Goal: Task Accomplishment & Management: Use online tool/utility

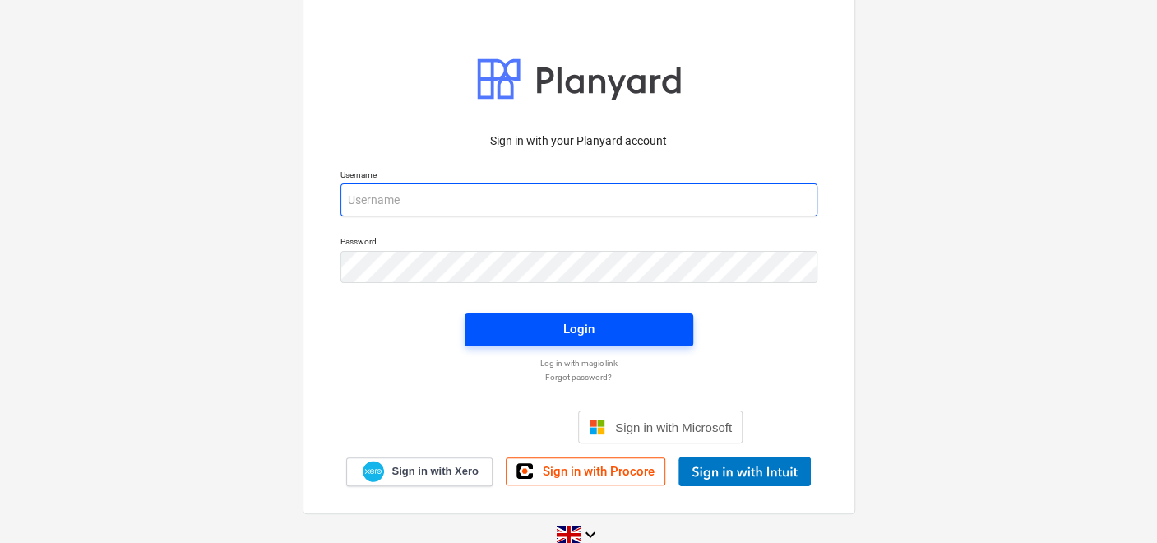
type input "[PERSON_NAME][EMAIL_ADDRESS][DOMAIN_NAME]"
click at [575, 324] on div "Login" at bounding box center [578, 328] width 31 height 21
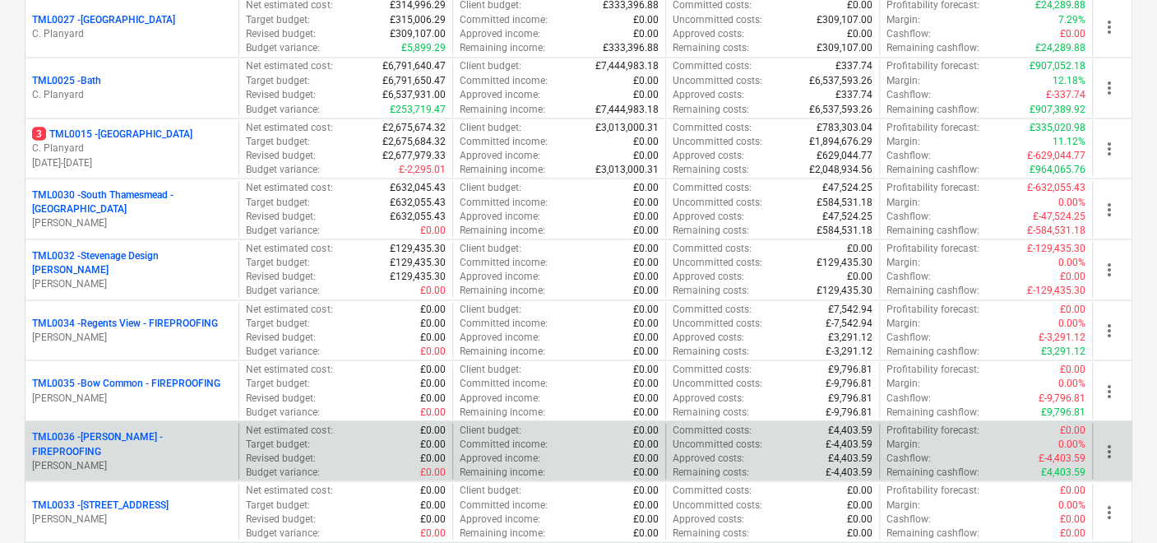
scroll to position [1844, 0]
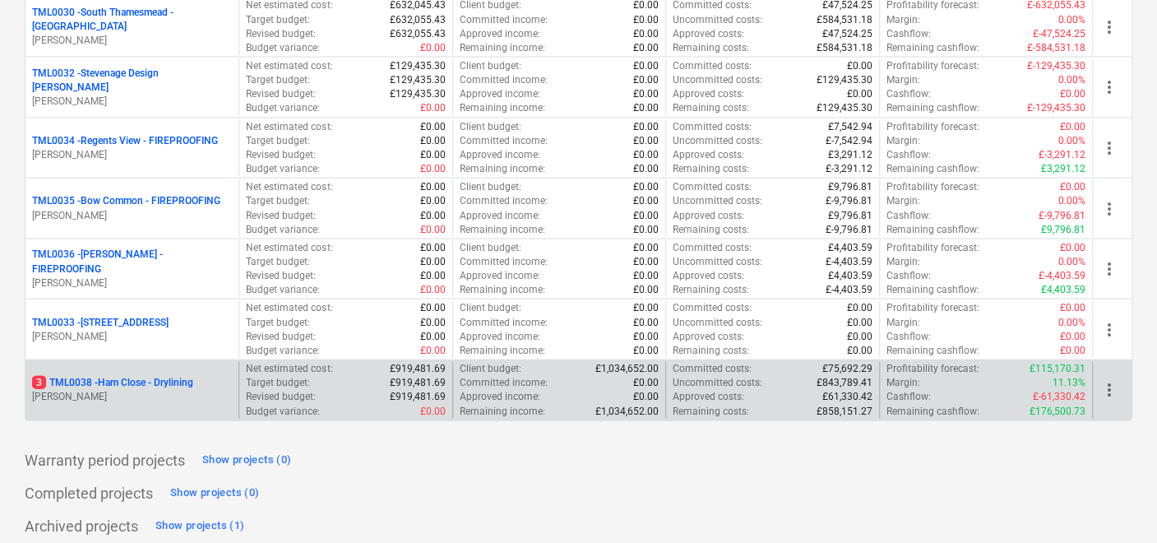
click at [162, 376] on p "3 TML0038 - Ham Close - Drylining" at bounding box center [112, 383] width 161 height 14
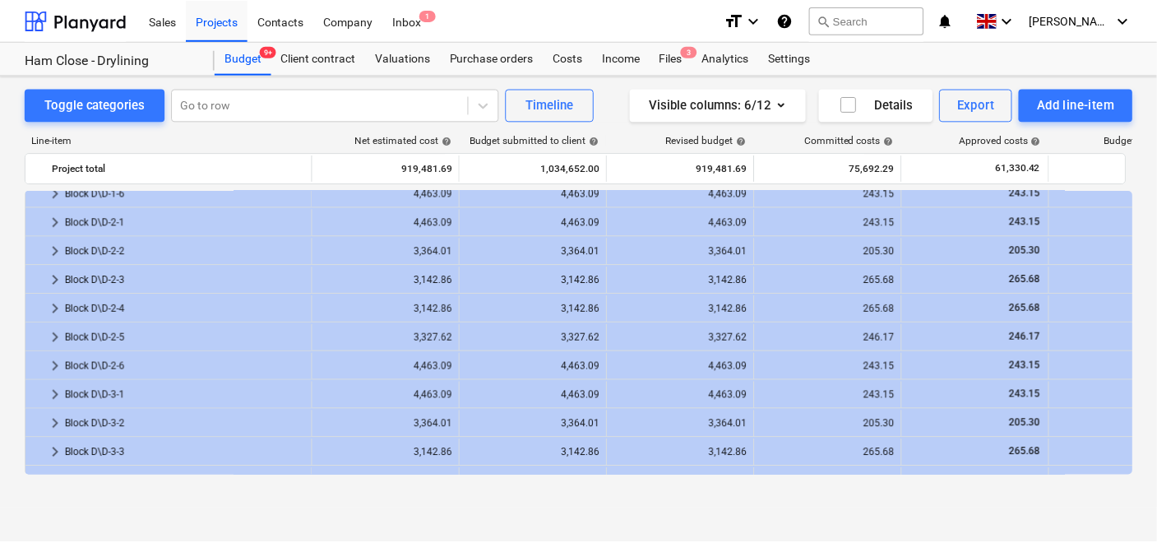
scroll to position [1553, 0]
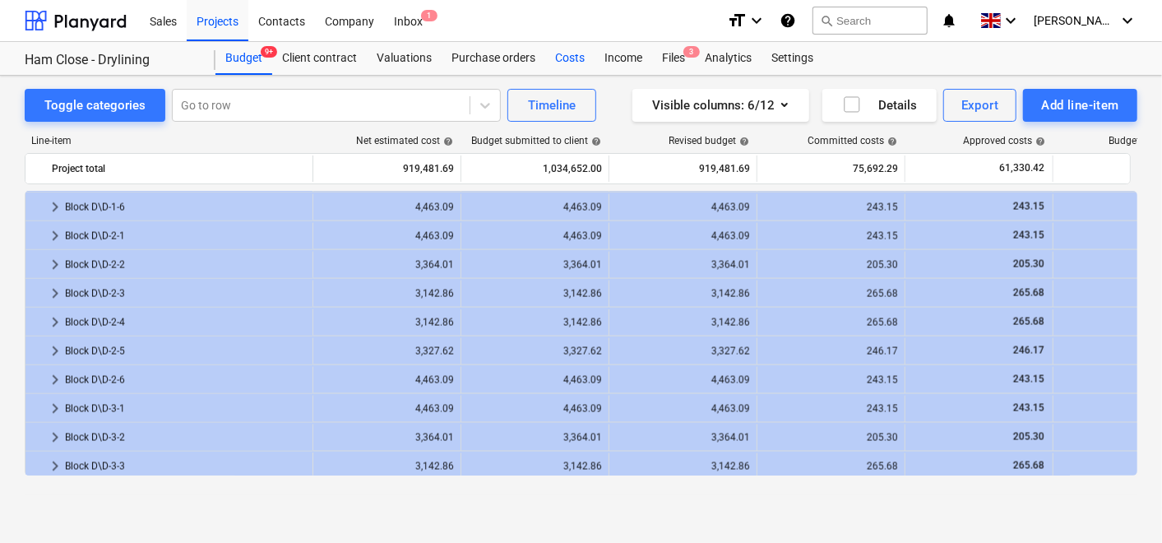
click at [559, 56] on div "Costs" at bounding box center [569, 58] width 49 height 33
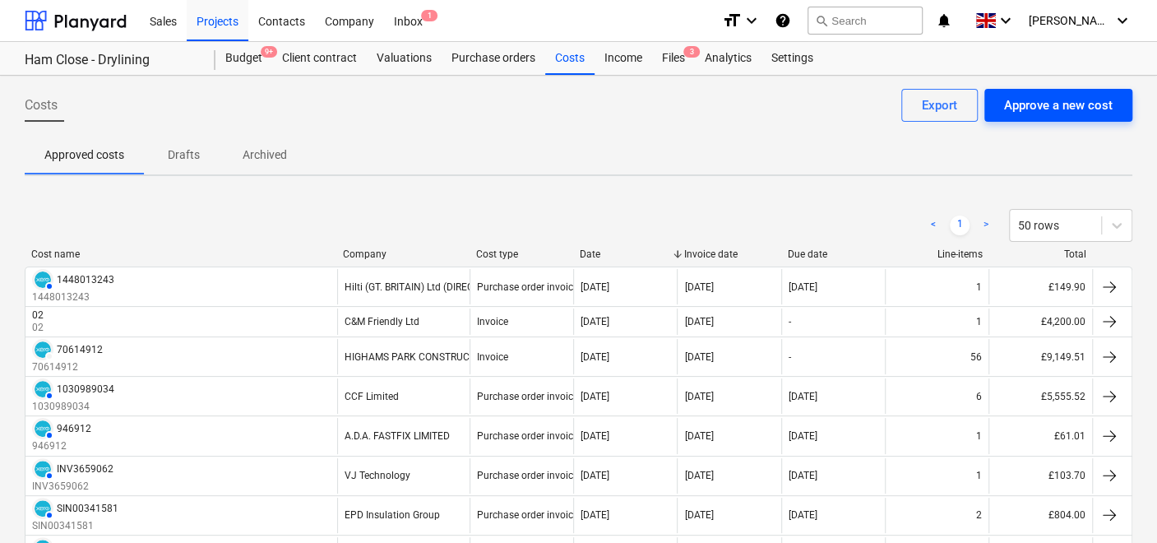
click at [1059, 104] on div "Approve a new cost" at bounding box center [1058, 105] width 109 height 21
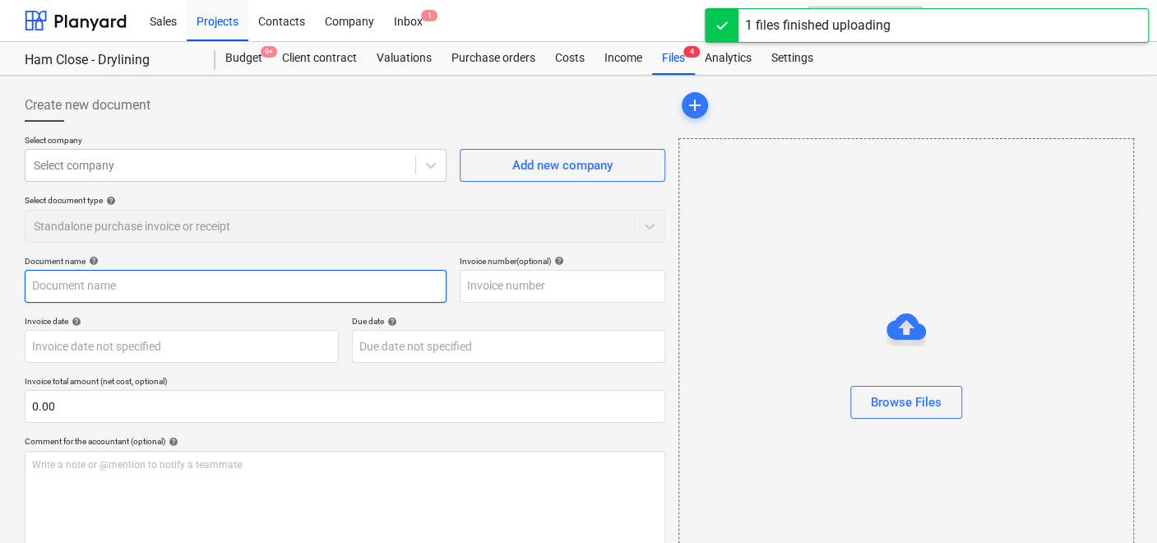
type input "CM Friendly Invoice No.2.xlsx"
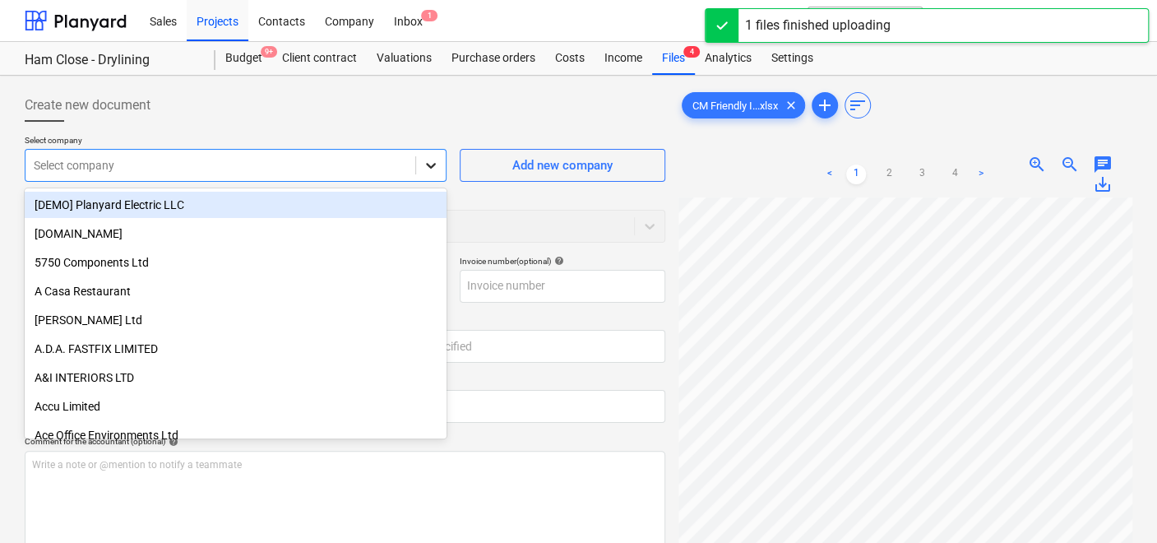
click at [433, 162] on icon at bounding box center [431, 165] width 16 height 16
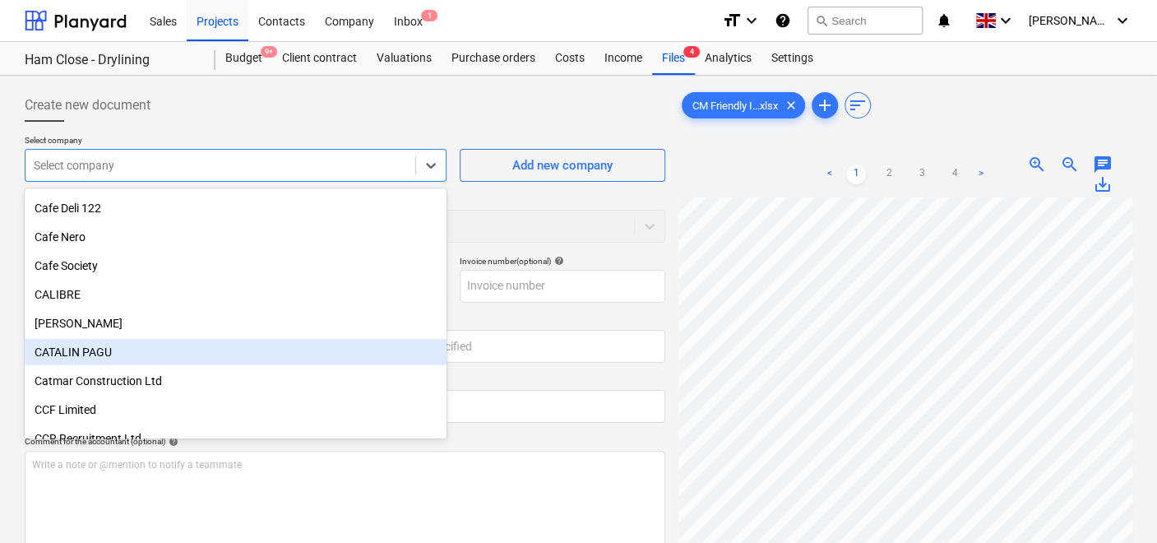
scroll to position [2466, 0]
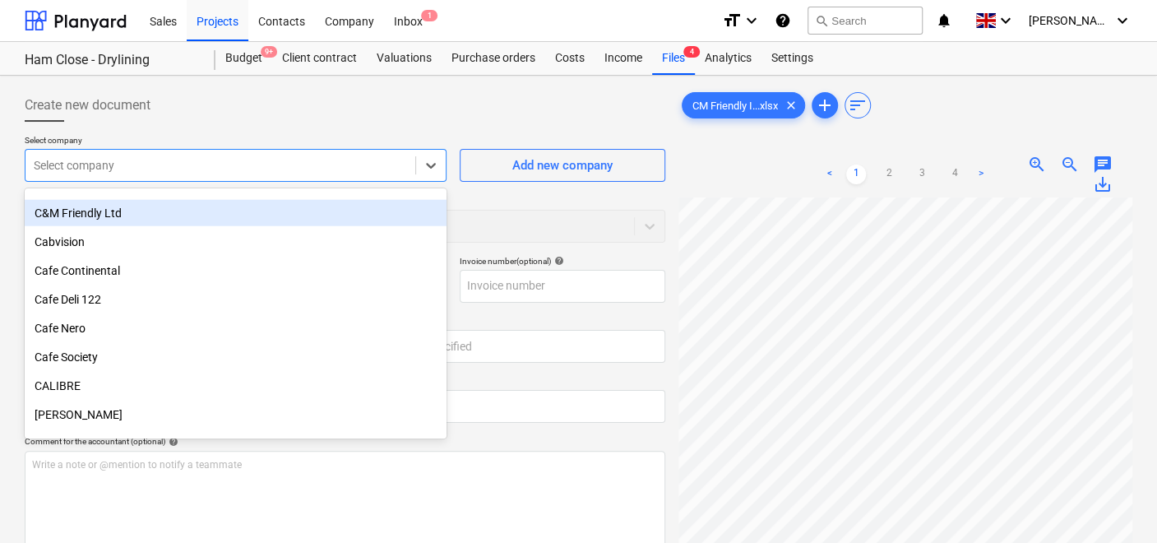
click at [118, 217] on div "C&M Friendly Ltd" at bounding box center [236, 213] width 422 height 26
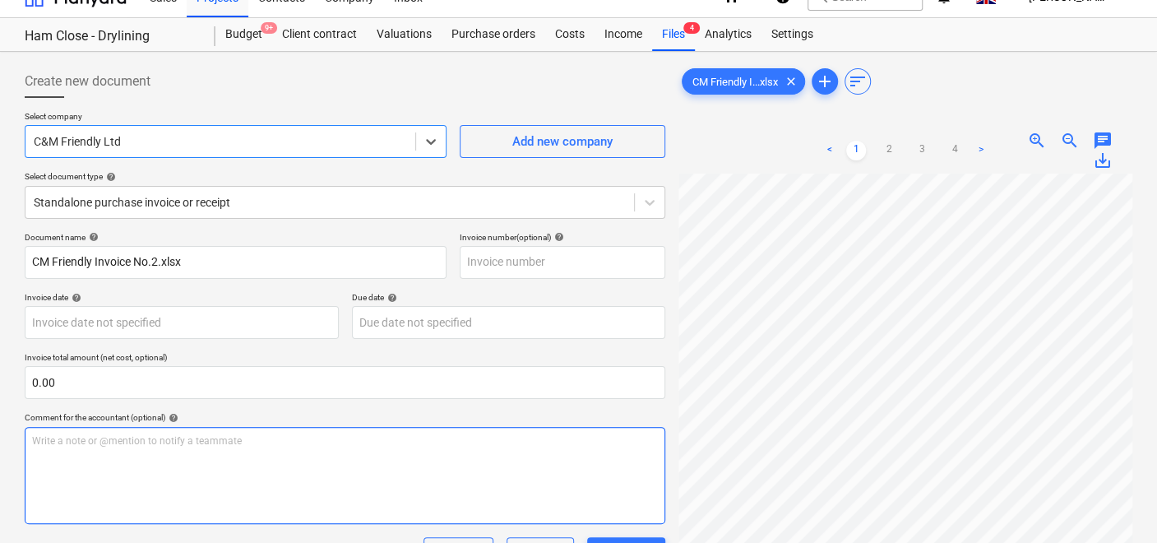
scroll to position [164, 0]
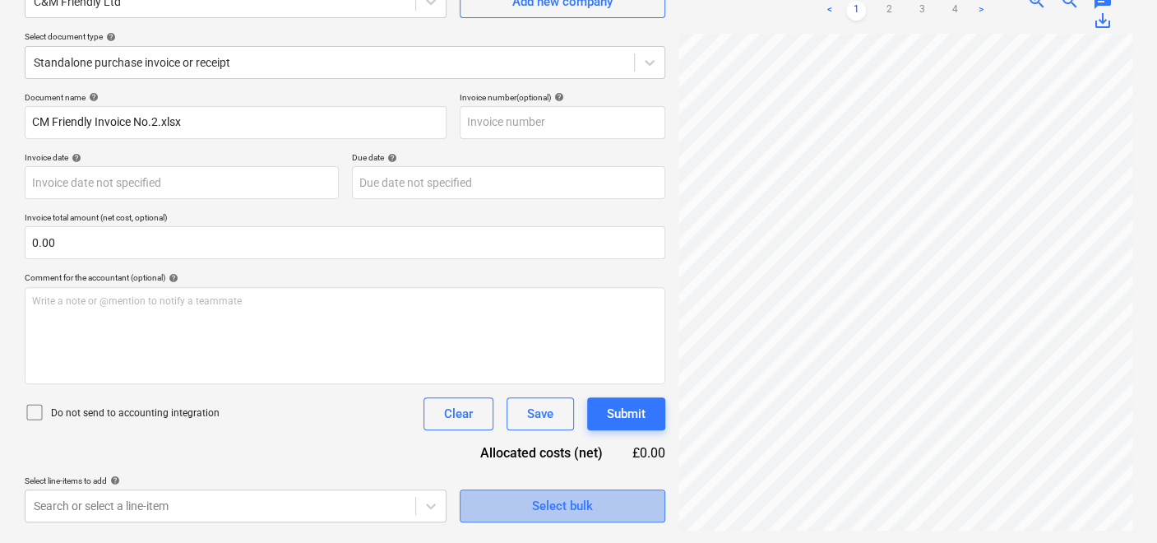
click at [538, 511] on div "Select bulk" at bounding box center [562, 505] width 61 height 21
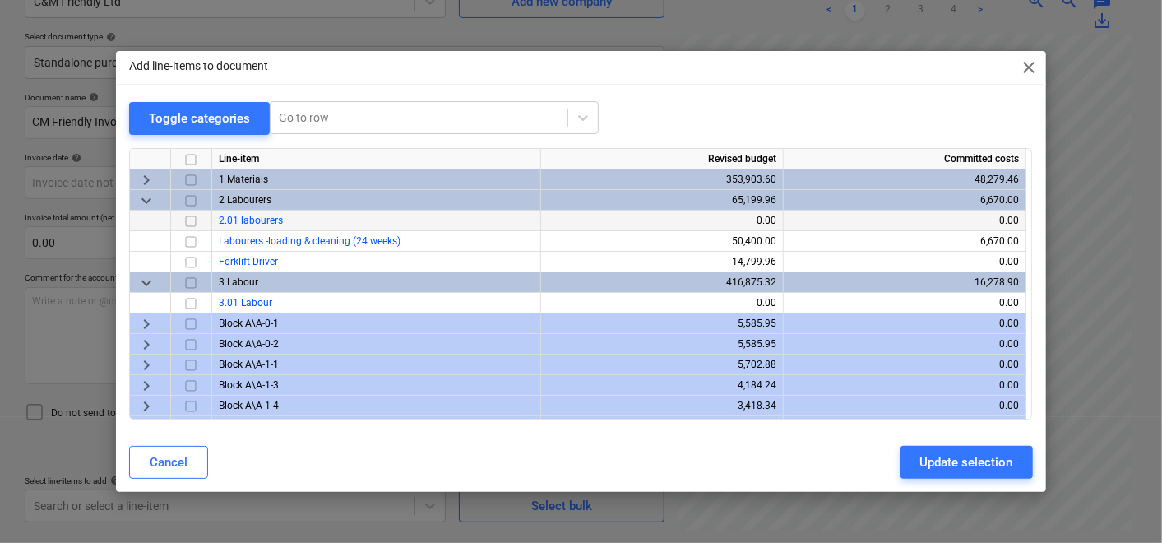
click at [188, 220] on input "checkbox" at bounding box center [191, 221] width 20 height 20
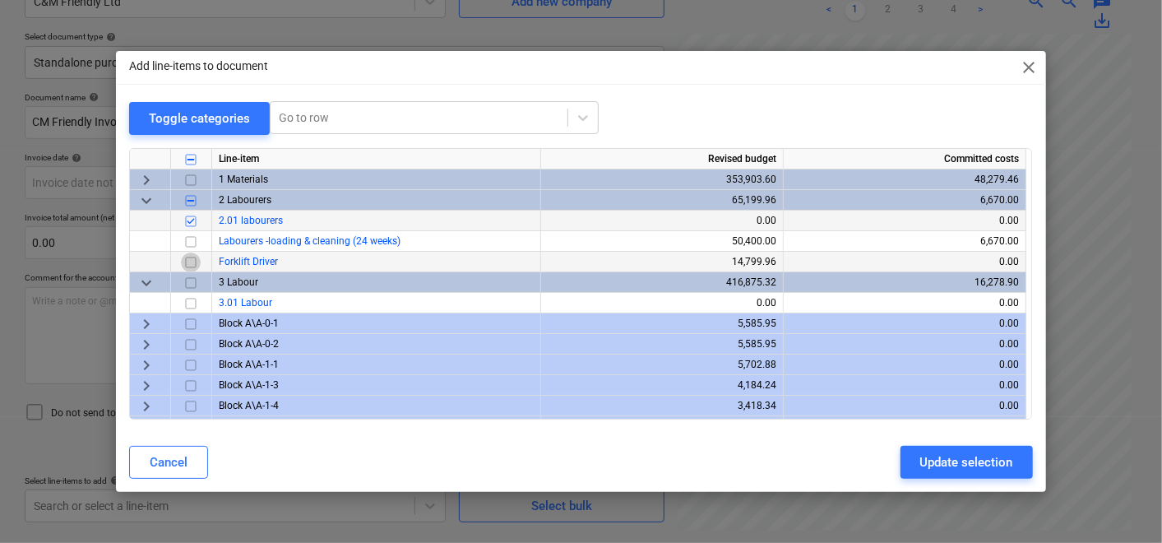
click at [189, 263] on input "checkbox" at bounding box center [191, 262] width 20 height 20
click at [963, 455] on div "Update selection" at bounding box center [966, 461] width 93 height 21
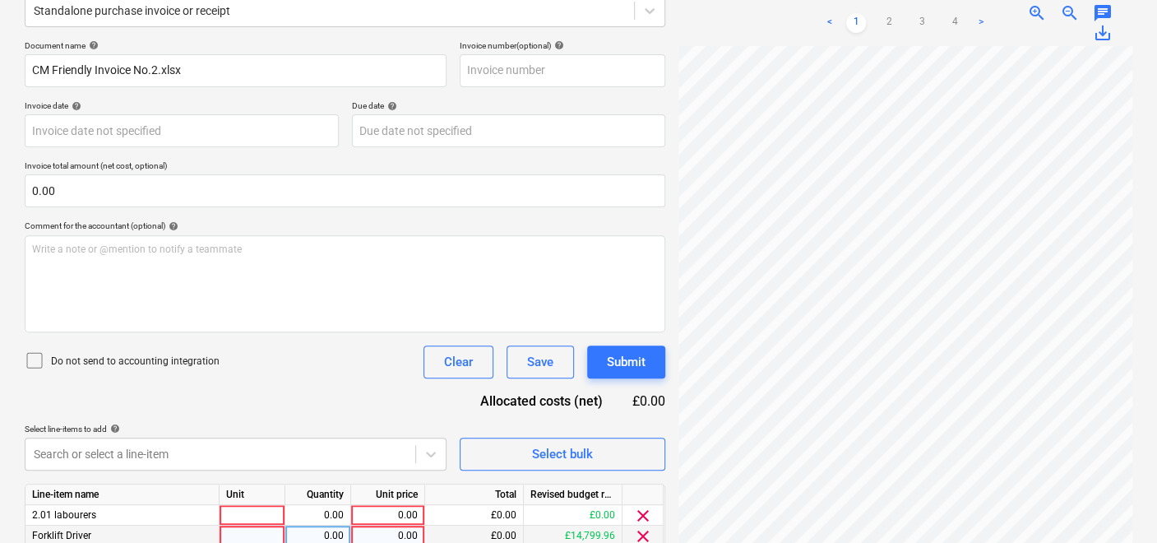
scroll to position [284, 0]
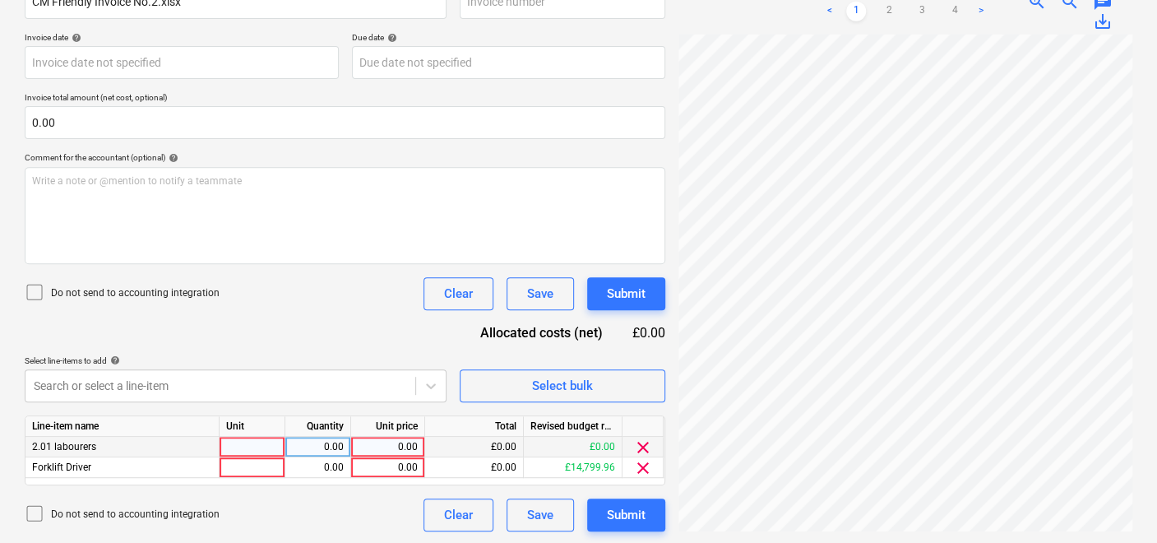
click at [414, 442] on div "0.00" at bounding box center [388, 446] width 60 height 21
click at [642, 450] on span "clear" at bounding box center [643, 447] width 20 height 20
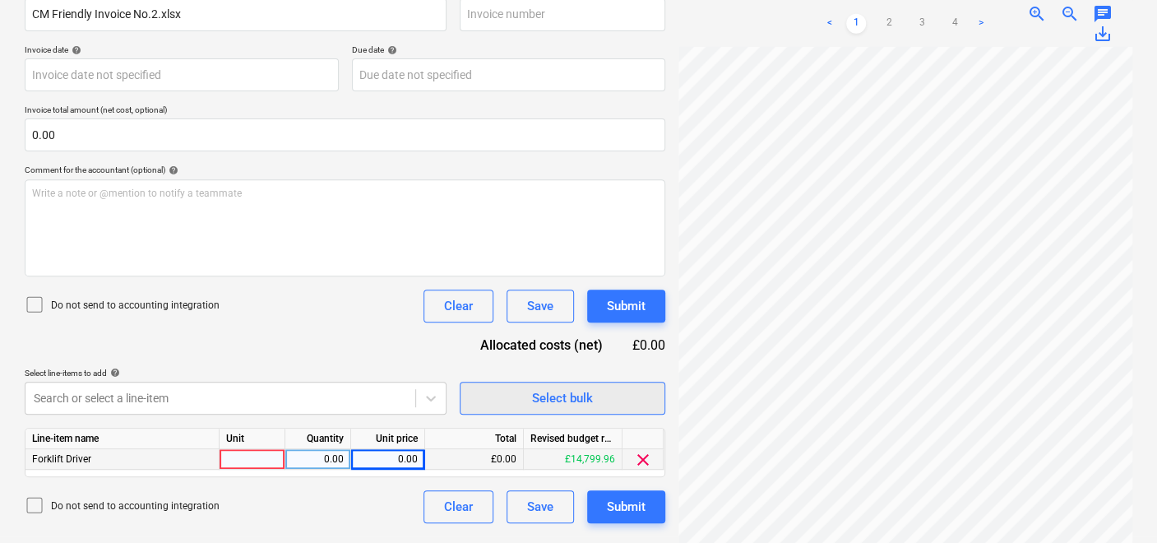
click at [577, 400] on div "Select bulk" at bounding box center [562, 397] width 61 height 21
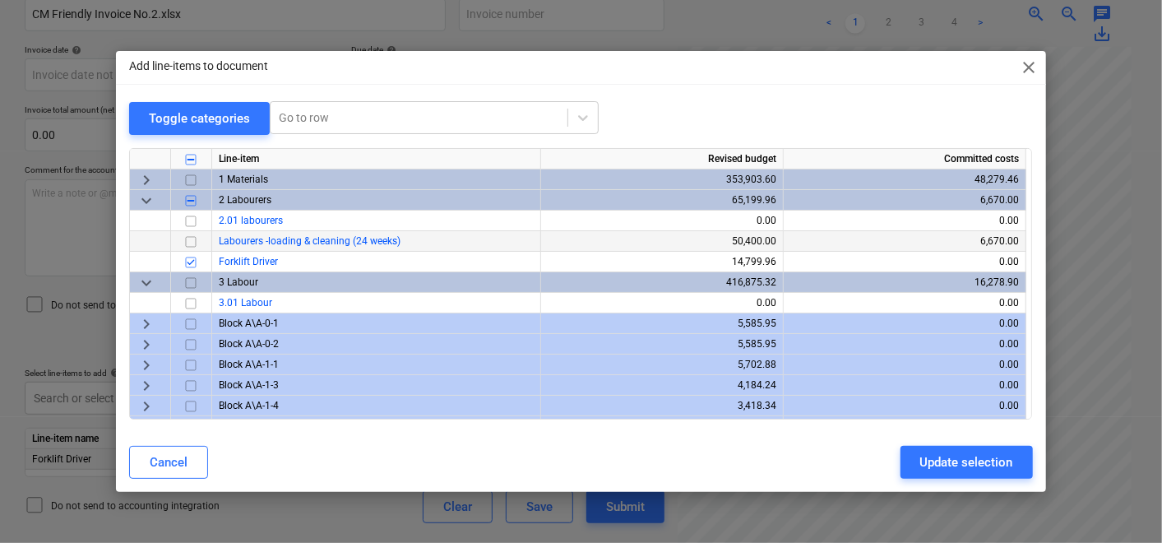
click at [201, 242] on div at bounding box center [191, 241] width 41 height 21
click at [191, 239] on input "checkbox" at bounding box center [191, 242] width 20 height 20
click at [944, 467] on div "Update selection" at bounding box center [966, 461] width 93 height 21
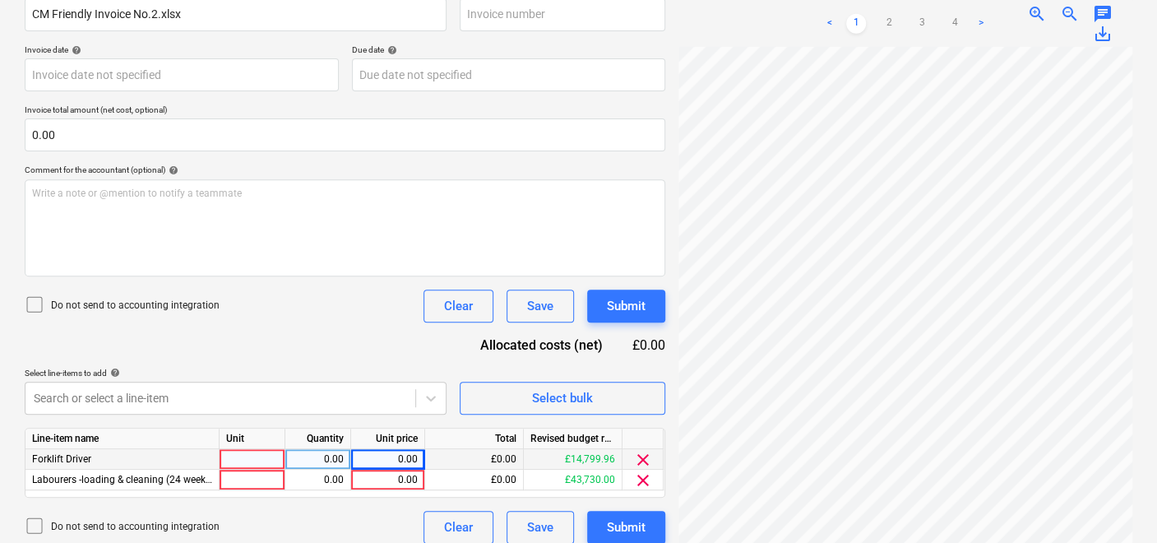
click at [411, 452] on div "0.00" at bounding box center [388, 459] width 60 height 21
drag, startPoint x: 418, startPoint y: 459, endPoint x: 363, endPoint y: 448, distance: 56.1
click at [363, 449] on div "0.00" at bounding box center [388, 459] width 74 height 21
type input "2300"
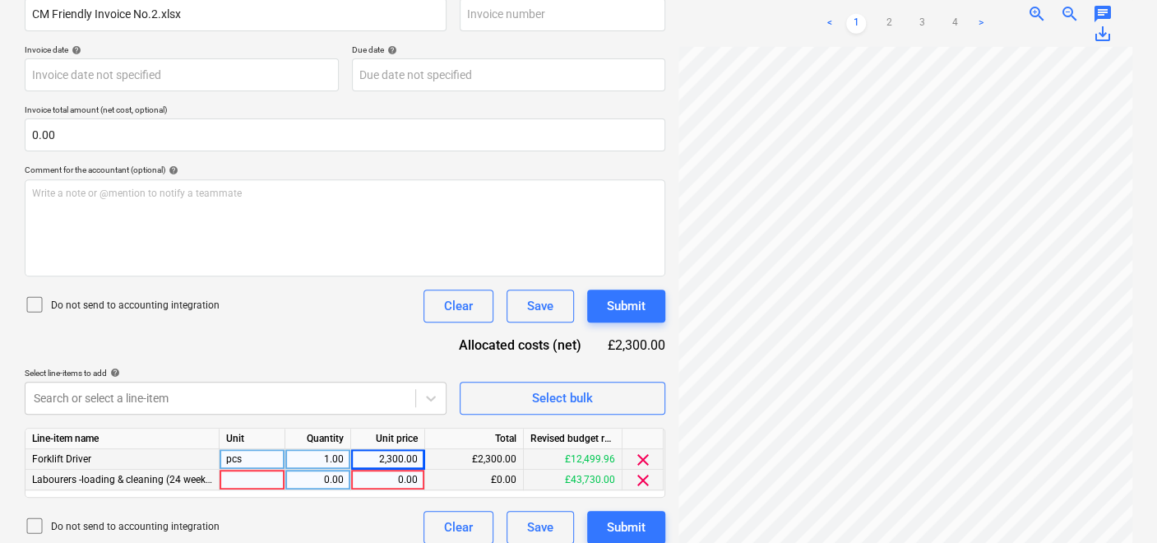
click at [403, 481] on div "0.00" at bounding box center [388, 479] width 60 height 21
type input "3900"
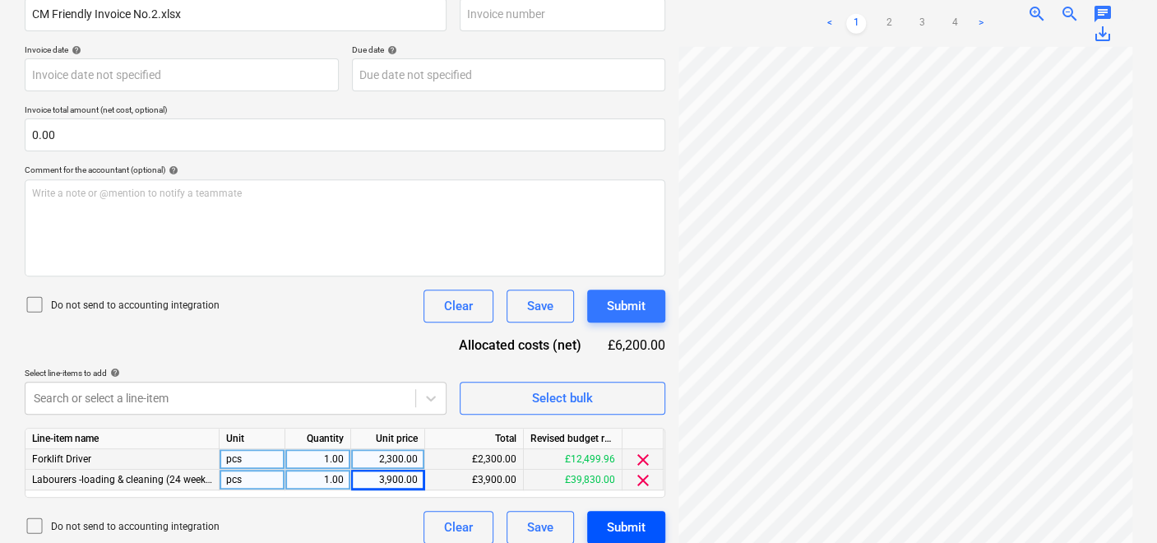
click at [639, 519] on div "Submit" at bounding box center [626, 526] width 39 height 21
